Goal: Task Accomplishment & Management: Complete application form

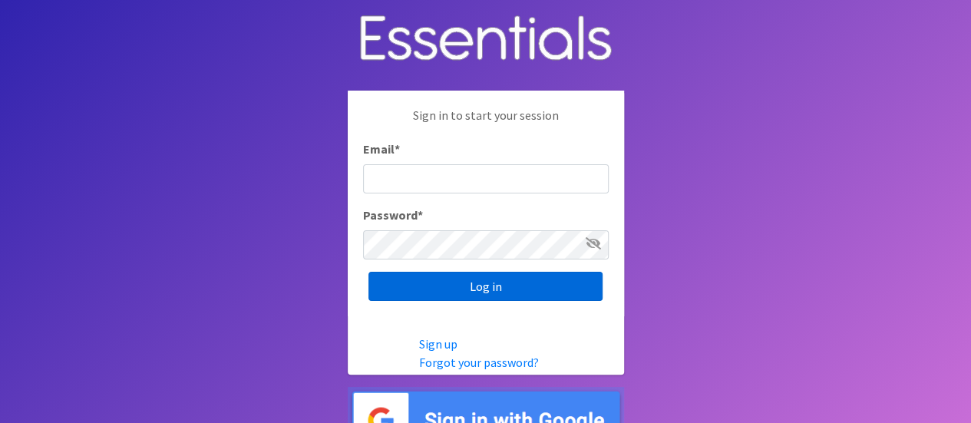
type input "[EMAIL_ADDRESS][DOMAIN_NAME]"
click at [490, 292] on input "Log in" at bounding box center [485, 286] width 234 height 29
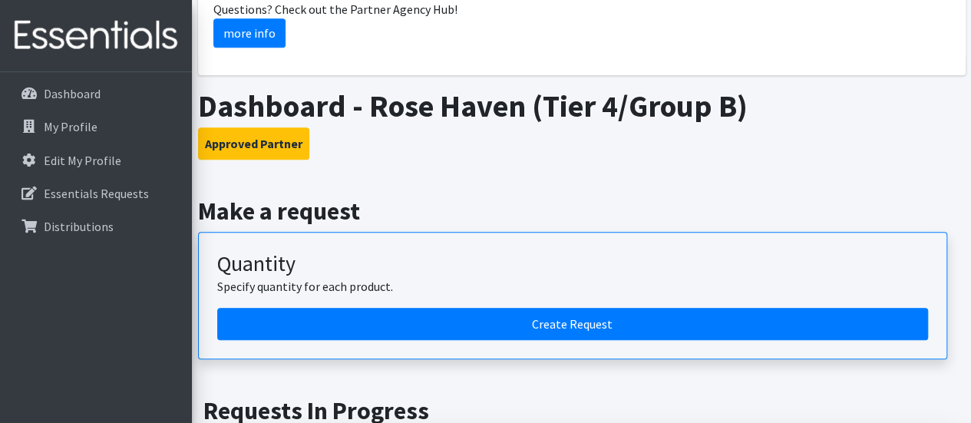
scroll to position [460, 0]
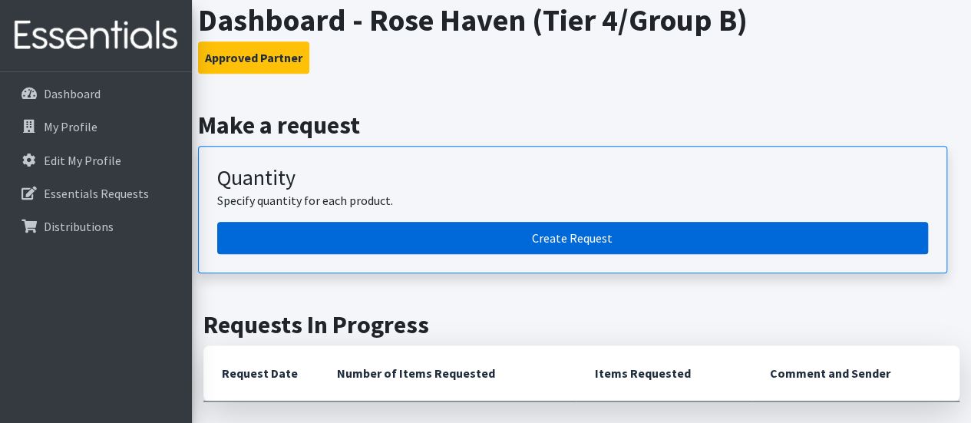
click at [384, 240] on link "Create Request" at bounding box center [572, 238] width 711 height 32
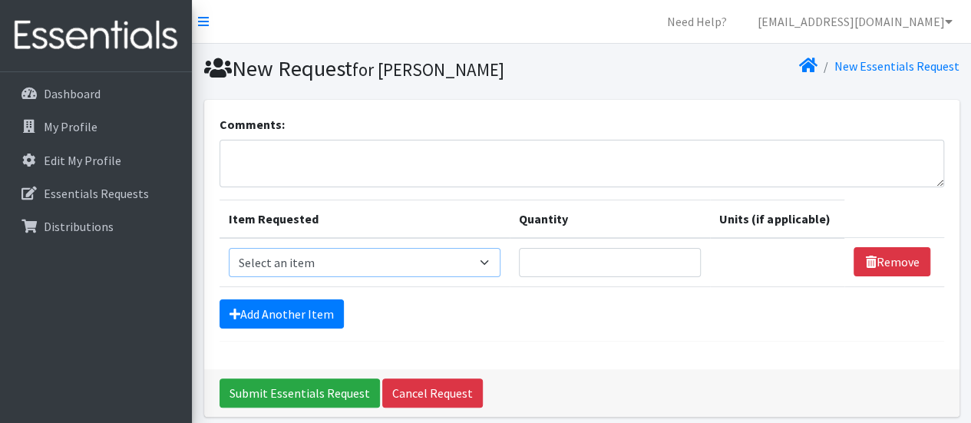
click at [419, 259] on select "Select an item Adult Briefs (Large, approx. 38"-56") Adult Briefs (Medium, appr…" at bounding box center [365, 262] width 272 height 29
select select "1161"
click at [229, 248] on select "Select an item Adult Briefs (Large, approx. 38"-56") Adult Briefs (Medium, appr…" at bounding box center [365, 262] width 272 height 29
click at [590, 264] on input "Quantity" at bounding box center [603, 262] width 179 height 29
type input "800"
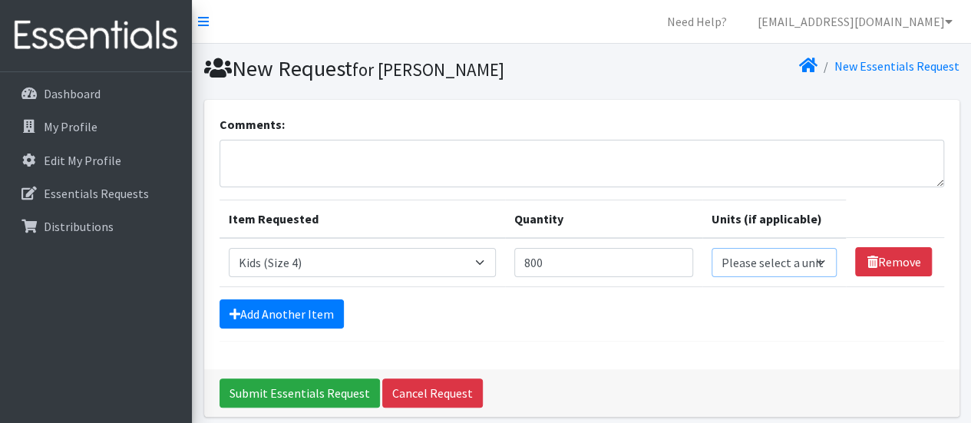
click at [815, 259] on select "Please select a unit units packs" at bounding box center [774, 262] width 126 height 29
select select
click at [711, 248] on select "Please select a unit units packs" at bounding box center [774, 262] width 126 height 29
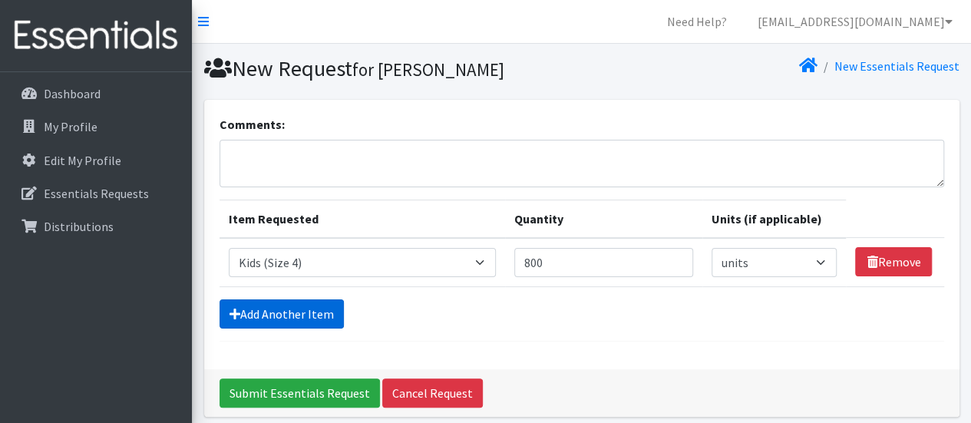
click at [308, 312] on link "Add Another Item" at bounding box center [281, 313] width 124 height 29
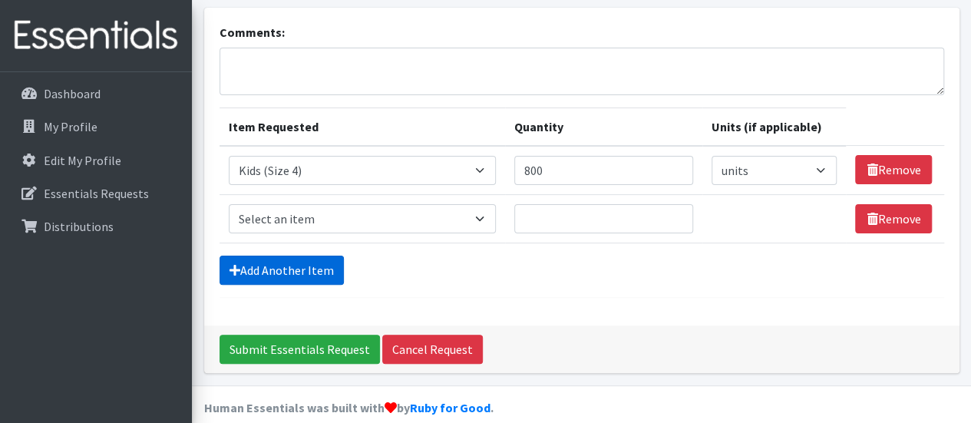
scroll to position [109, 0]
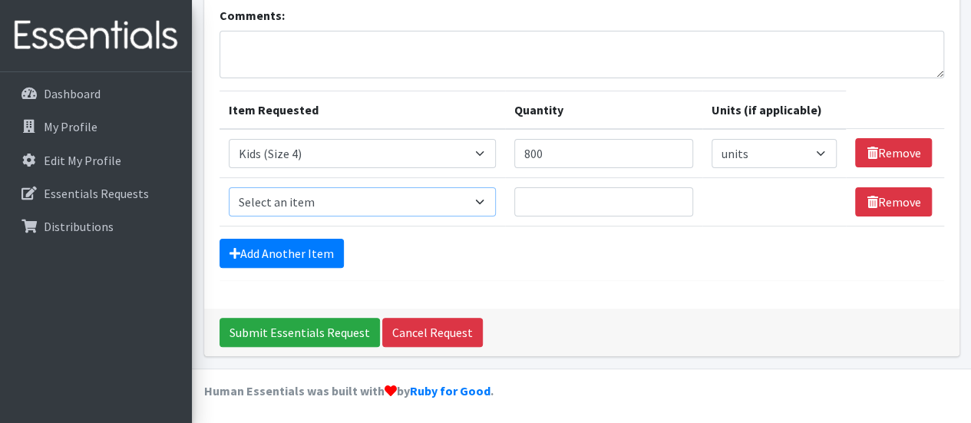
click at [441, 200] on select "Select an item Adult Briefs (Large, approx. 38"-56") Adult Briefs (Medium, appr…" at bounding box center [362, 201] width 267 height 29
select select "1162"
click at [229, 187] on select "Select an item Adult Briefs (Large, approx. 38"-56") Adult Briefs (Medium, appr…" at bounding box center [362, 201] width 267 height 29
click at [618, 200] on input "Quantity" at bounding box center [603, 201] width 179 height 29
type input "400"
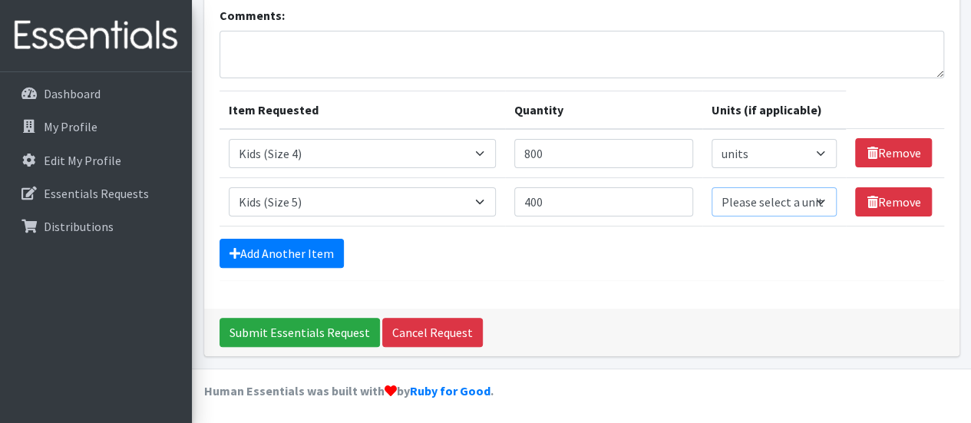
click at [798, 202] on select "Please select a unit units packs" at bounding box center [774, 201] width 126 height 29
select select
click at [711, 187] on select "Please select a unit units packs" at bounding box center [774, 201] width 126 height 29
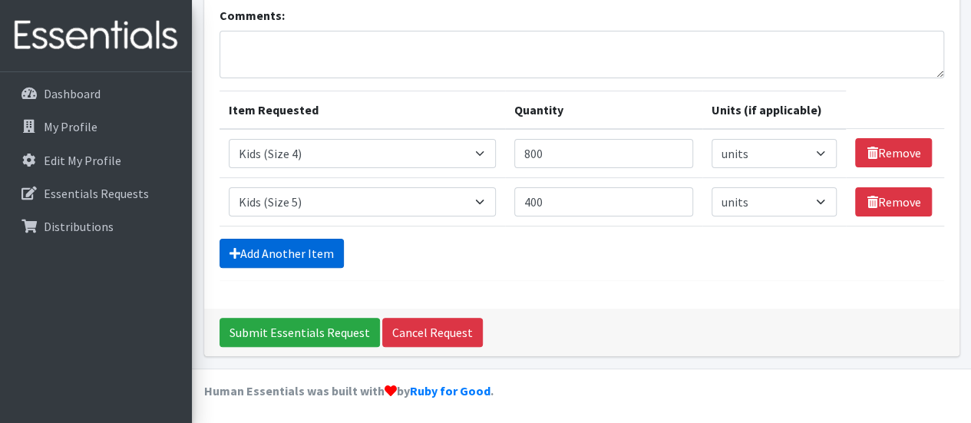
click at [301, 252] on link "Add Another Item" at bounding box center [281, 253] width 124 height 29
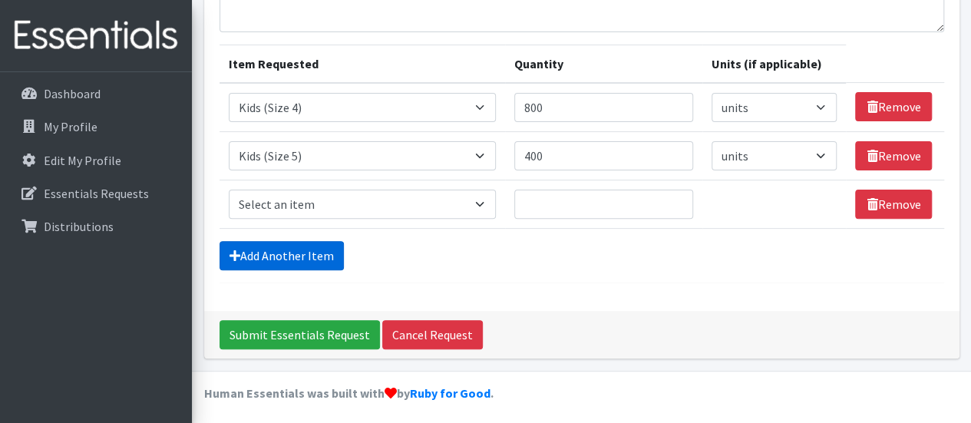
scroll to position [157, 0]
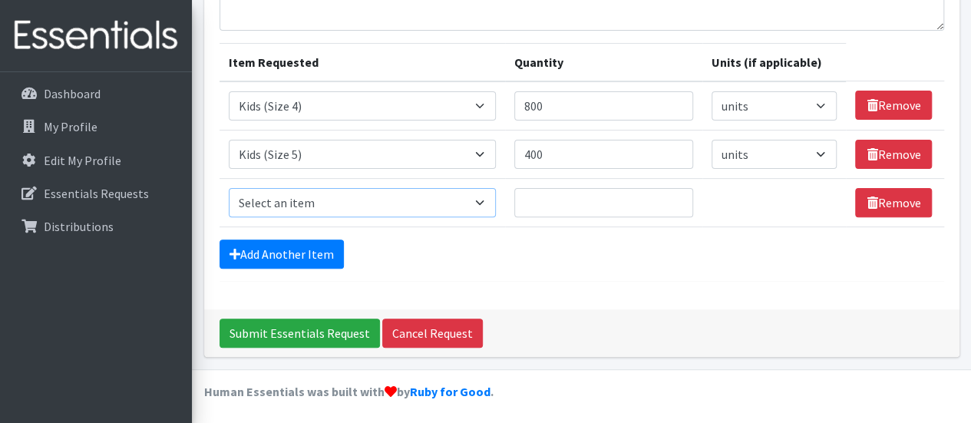
click at [476, 191] on select "Select an item Adult Briefs (Large, approx. 38"-56") Adult Briefs (Medium, appr…" at bounding box center [362, 202] width 267 height 29
select select "1164"
click at [229, 188] on select "Select an item Adult Briefs (Large, approx. 38"-56") Adult Briefs (Medium, appr…" at bounding box center [362, 202] width 267 height 29
click at [598, 199] on input "Quantity" at bounding box center [603, 202] width 179 height 29
type input "400"
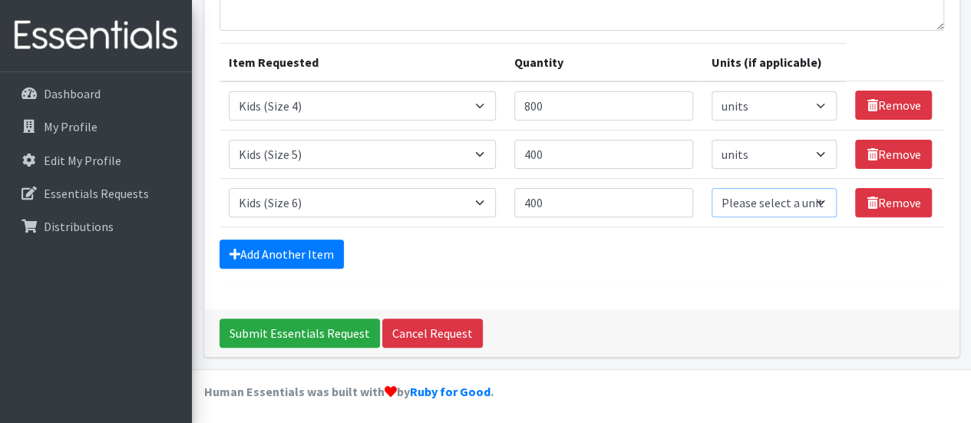
click at [749, 199] on select "Please select a unit units packs" at bounding box center [774, 202] width 126 height 29
select select
click at [711, 188] on select "Please select a unit units packs" at bounding box center [774, 202] width 126 height 29
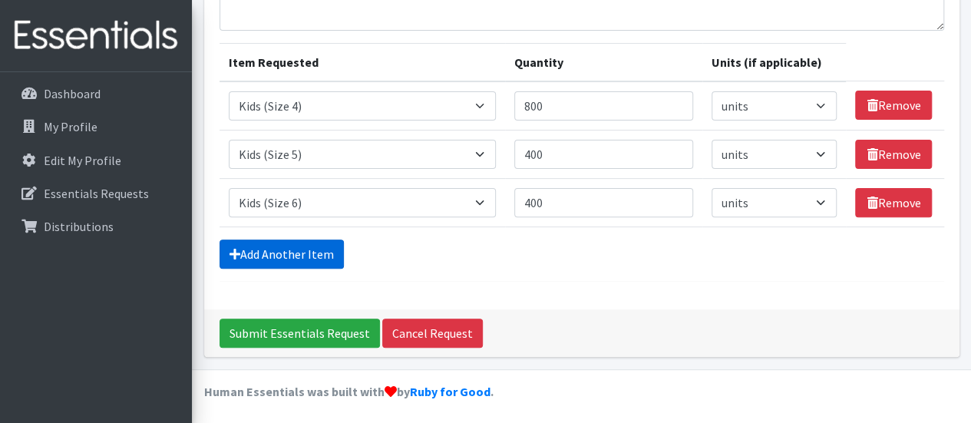
click at [241, 259] on link "Add Another Item" at bounding box center [281, 253] width 124 height 29
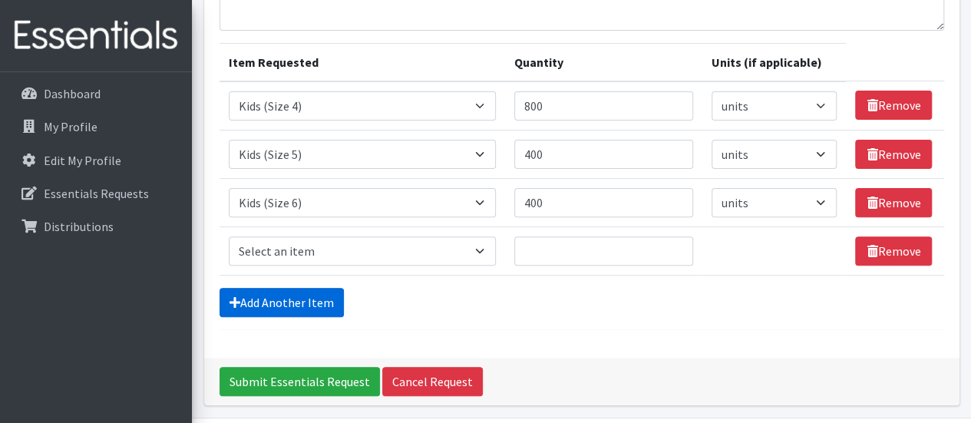
scroll to position [205, 0]
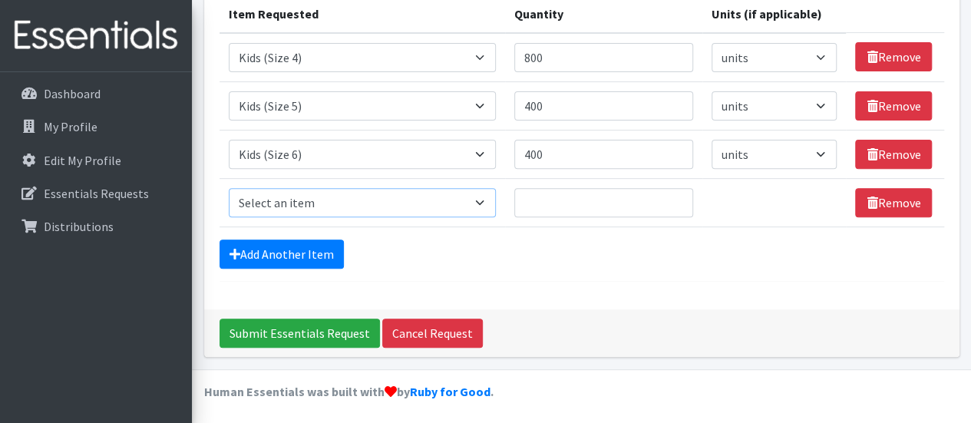
click at [433, 206] on select "Select an item Adult Briefs (Large, approx. 38"-56") Adult Briefs (Medium, appr…" at bounding box center [362, 202] width 267 height 29
select select "1169"
click at [229, 188] on select "Select an item Adult Briefs (Large, approx. 38"-56") Adult Briefs (Medium, appr…" at bounding box center [362, 202] width 267 height 29
click at [573, 194] on input "Quantity" at bounding box center [603, 202] width 179 height 29
type input "400"
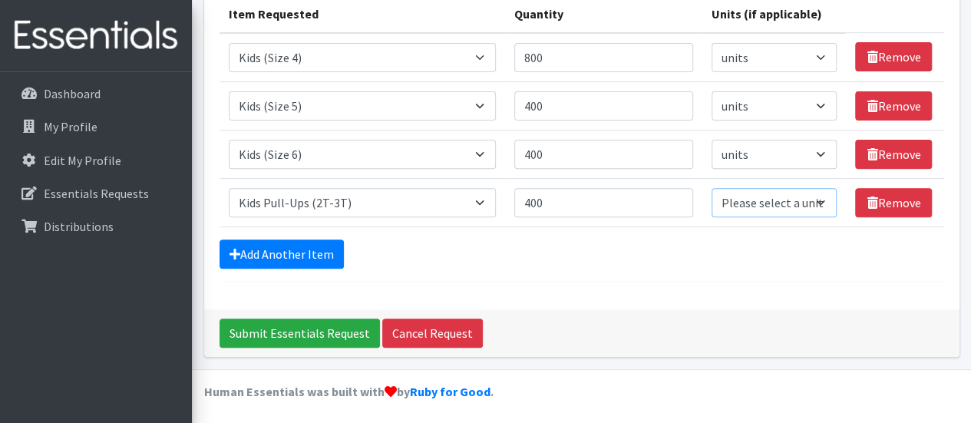
click at [733, 208] on select "Please select a unit units packs" at bounding box center [774, 202] width 126 height 29
select select
click at [711, 188] on select "Please select a unit units packs" at bounding box center [774, 202] width 126 height 29
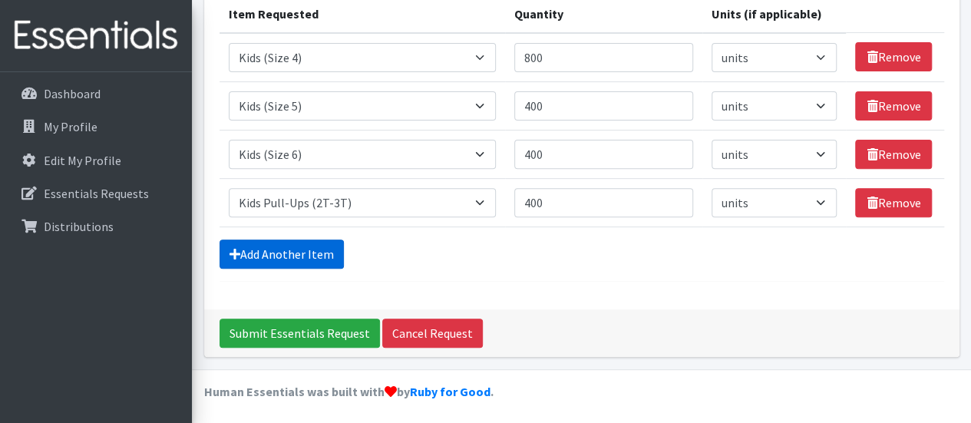
click at [292, 249] on link "Add Another Item" at bounding box center [281, 253] width 124 height 29
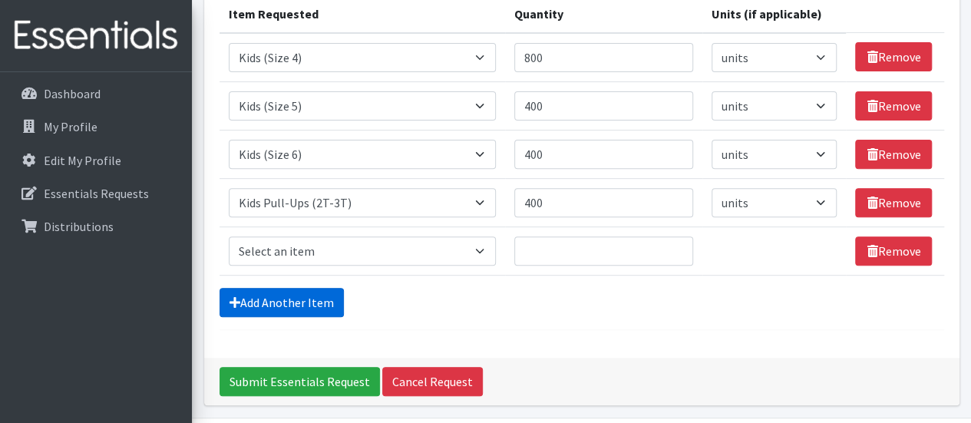
scroll to position [253, 0]
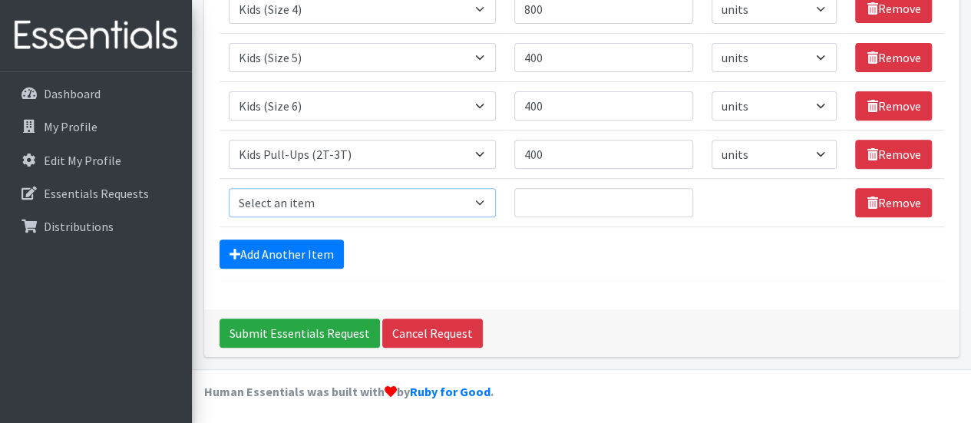
click at [479, 196] on select "Select an item Adult Briefs (Large, approx. 38"-56") Adult Briefs (Medium, appr…" at bounding box center [362, 202] width 267 height 29
select select "1185"
click at [229, 188] on select "Select an item Adult Briefs (Large, approx. 38"-56") Adult Briefs (Medium, appr…" at bounding box center [362, 202] width 267 height 29
click at [580, 203] on input "Quantity" at bounding box center [603, 202] width 179 height 29
type input "600"
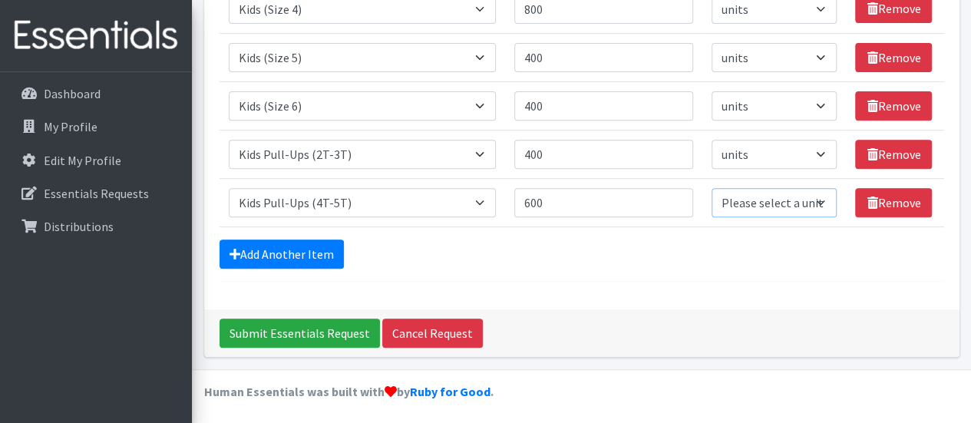
click at [713, 202] on select "Please select a unit units packs" at bounding box center [774, 202] width 126 height 29
select select
click at [711, 188] on select "Please select a unit units packs" at bounding box center [774, 202] width 126 height 29
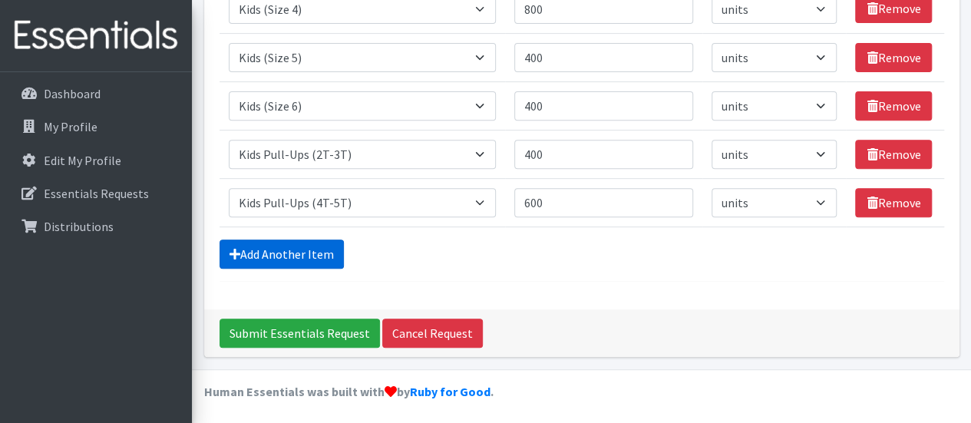
click at [324, 249] on link "Add Another Item" at bounding box center [281, 253] width 124 height 29
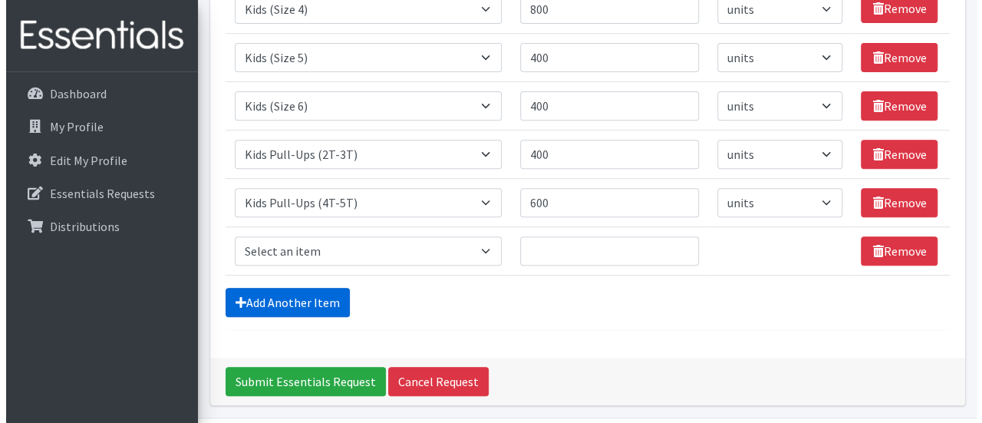
scroll to position [301, 0]
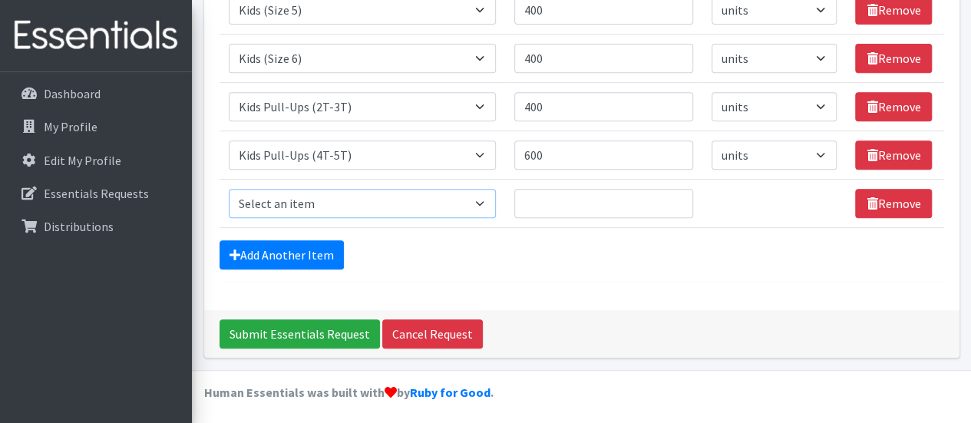
click at [356, 194] on select "Select an item Adult Briefs (Large, approx. 38"-56") Adult Briefs (Medium, appr…" at bounding box center [362, 203] width 267 height 29
select select "1167"
click at [229, 189] on select "Select an item Adult Briefs (Large, approx. 38"-56") Adult Briefs (Medium, appr…" at bounding box center [362, 203] width 267 height 29
click at [474, 199] on select "Select an item Adult Briefs (Large, approx. 38"-56") Adult Briefs (Medium, appr…" at bounding box center [362, 203] width 267 height 29
click at [229, 189] on select "Select an item Adult Briefs (Large, approx. 38"-56") Adult Briefs (Medium, appr…" at bounding box center [362, 203] width 267 height 29
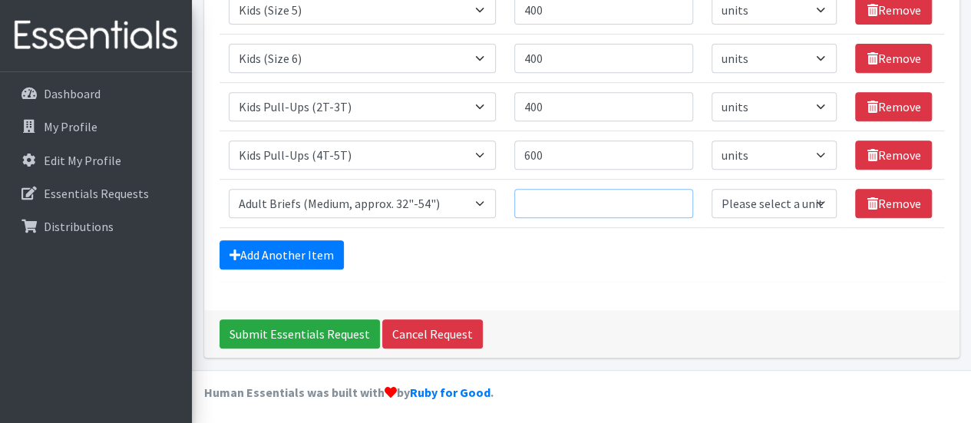
click at [562, 201] on input "Quantity" at bounding box center [603, 203] width 179 height 29
type input "400"
click at [744, 202] on select "Please select a unit units packs" at bounding box center [774, 203] width 126 height 29
select select
click at [711, 189] on select "Please select a unit units packs" at bounding box center [774, 203] width 126 height 29
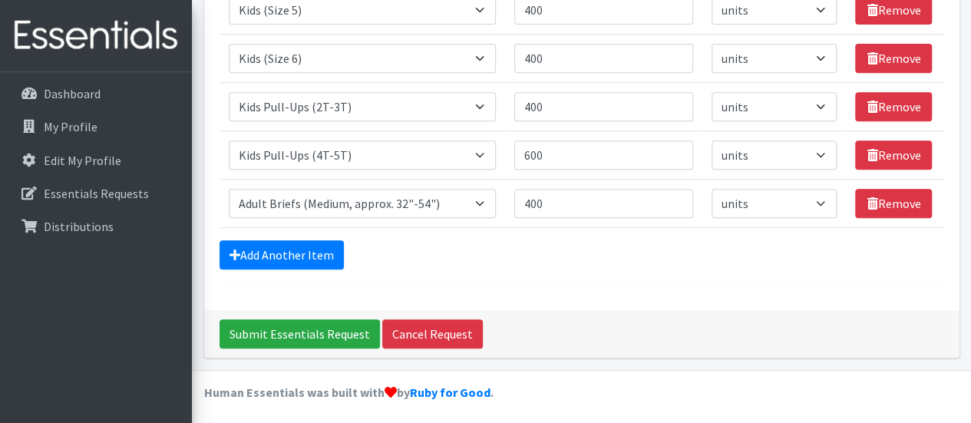
click at [692, 265] on div "Add Another Item" at bounding box center [581, 254] width 724 height 29
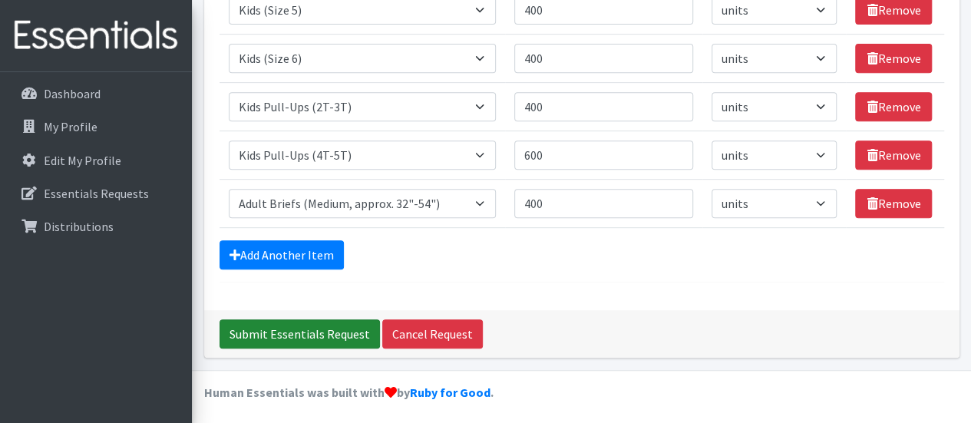
click at [282, 325] on input "Submit Essentials Request" at bounding box center [299, 333] width 160 height 29
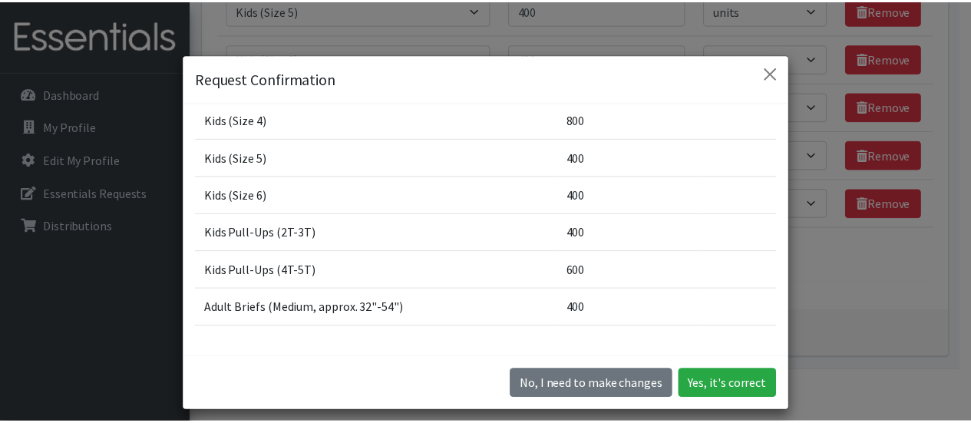
scroll to position [77, 0]
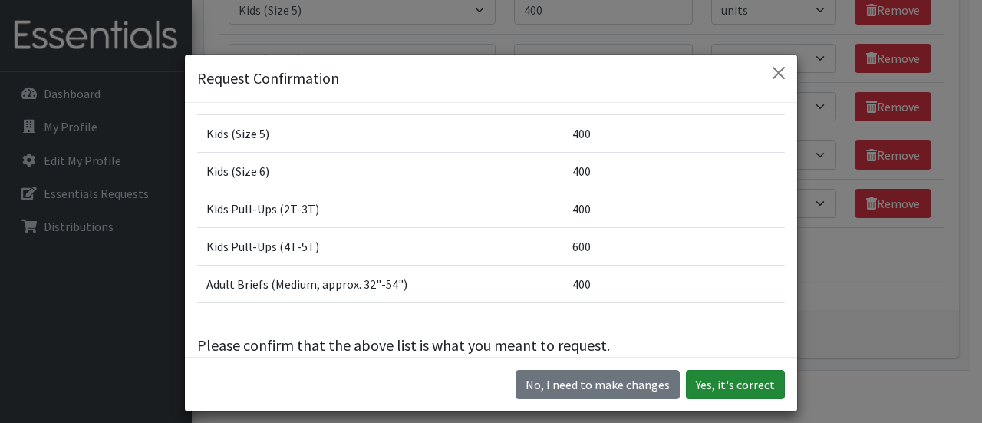
click at [734, 381] on button "Yes, it's correct" at bounding box center [735, 384] width 99 height 29
